Goal: Navigation & Orientation: Go to known website

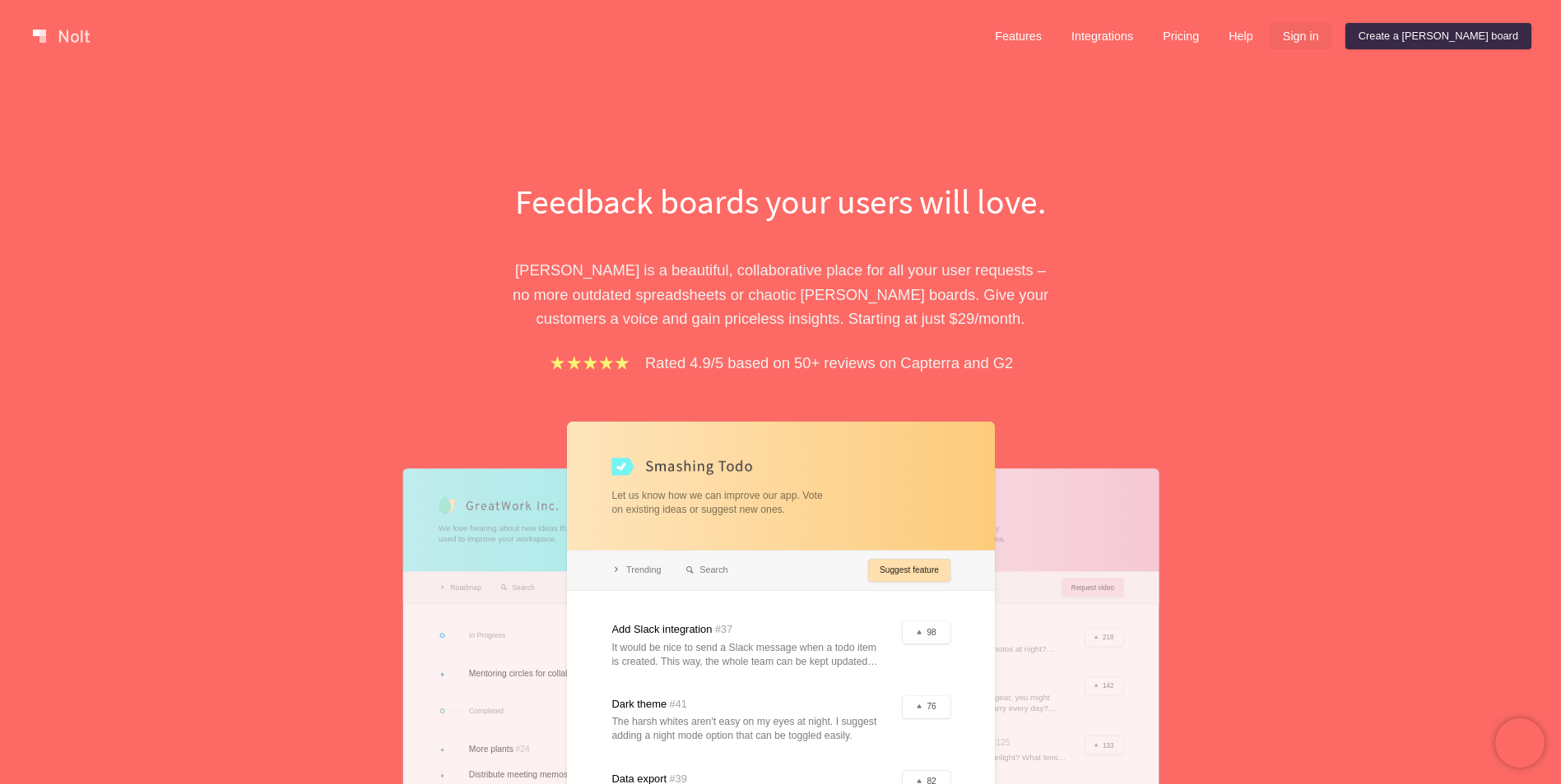
click at [1332, 31] on link "Sign in" at bounding box center [1300, 36] width 63 height 27
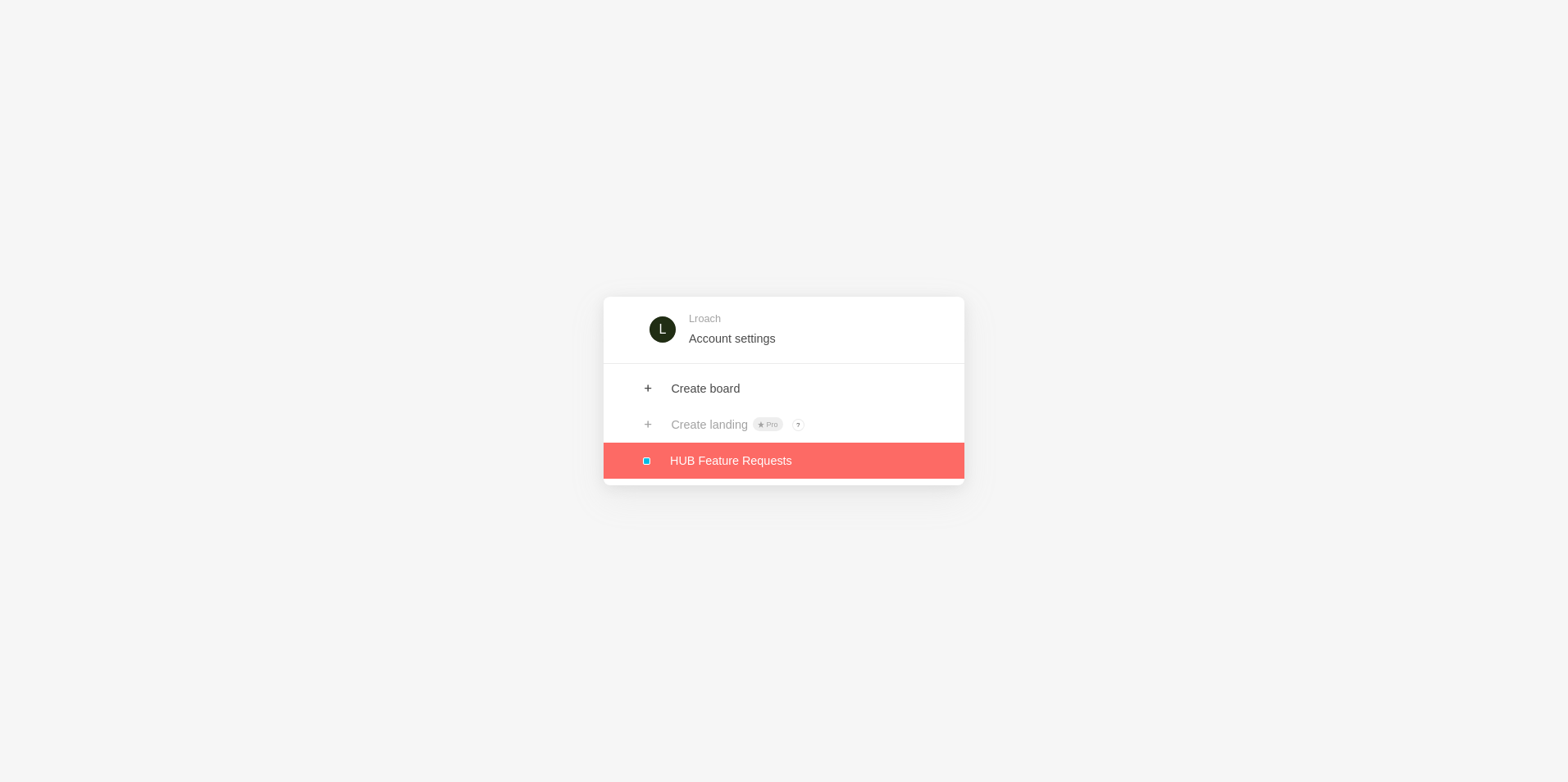
click at [764, 459] on link at bounding box center [784, 460] width 361 height 36
